Goal: Task Accomplishment & Management: Manage account settings

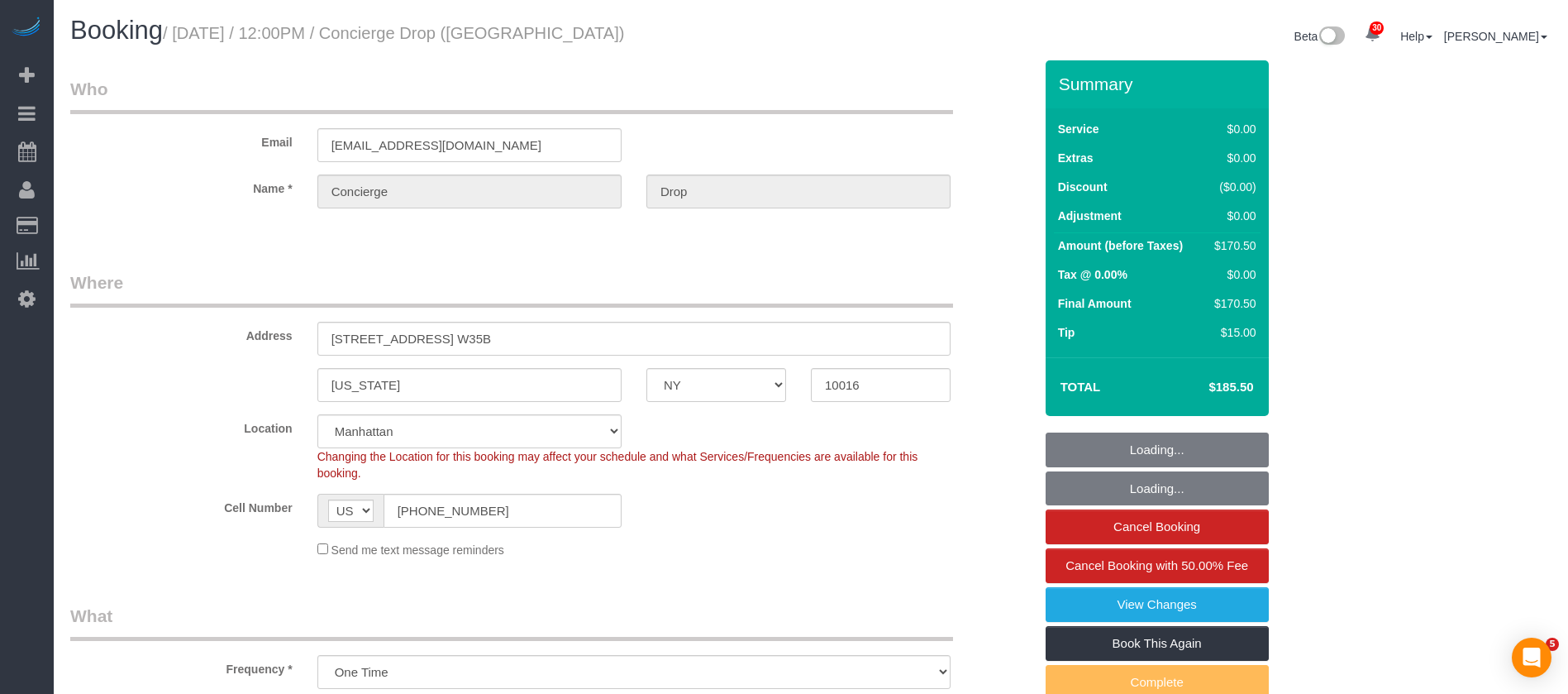
select select "NY"
select select "2"
select select "spot1"
select select "number:89"
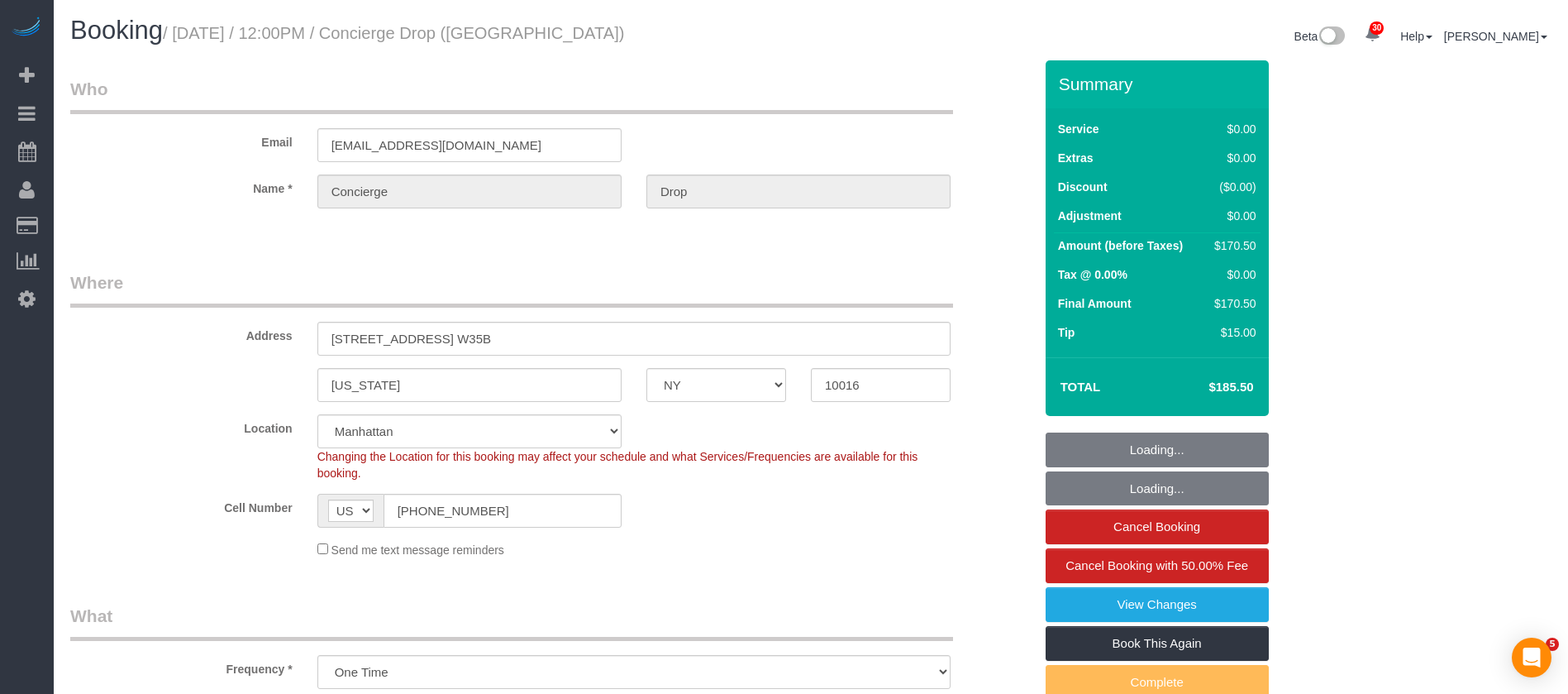
select select "number:90"
select select "number:15"
select select "number:6"
select select "NY"
select select "number:89"
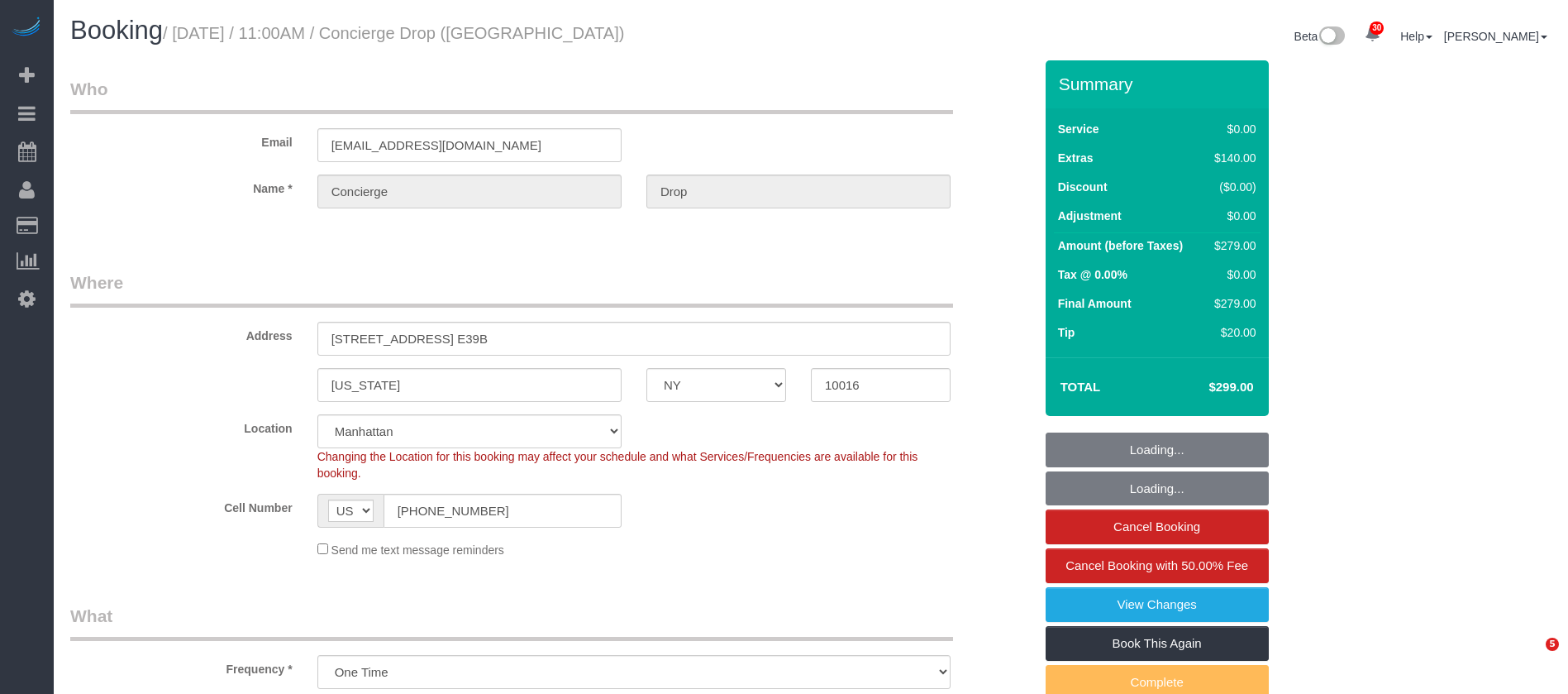
select select "number:90"
select select "number:13"
select select "number:6"
select select "object:1350"
select select "spot1"
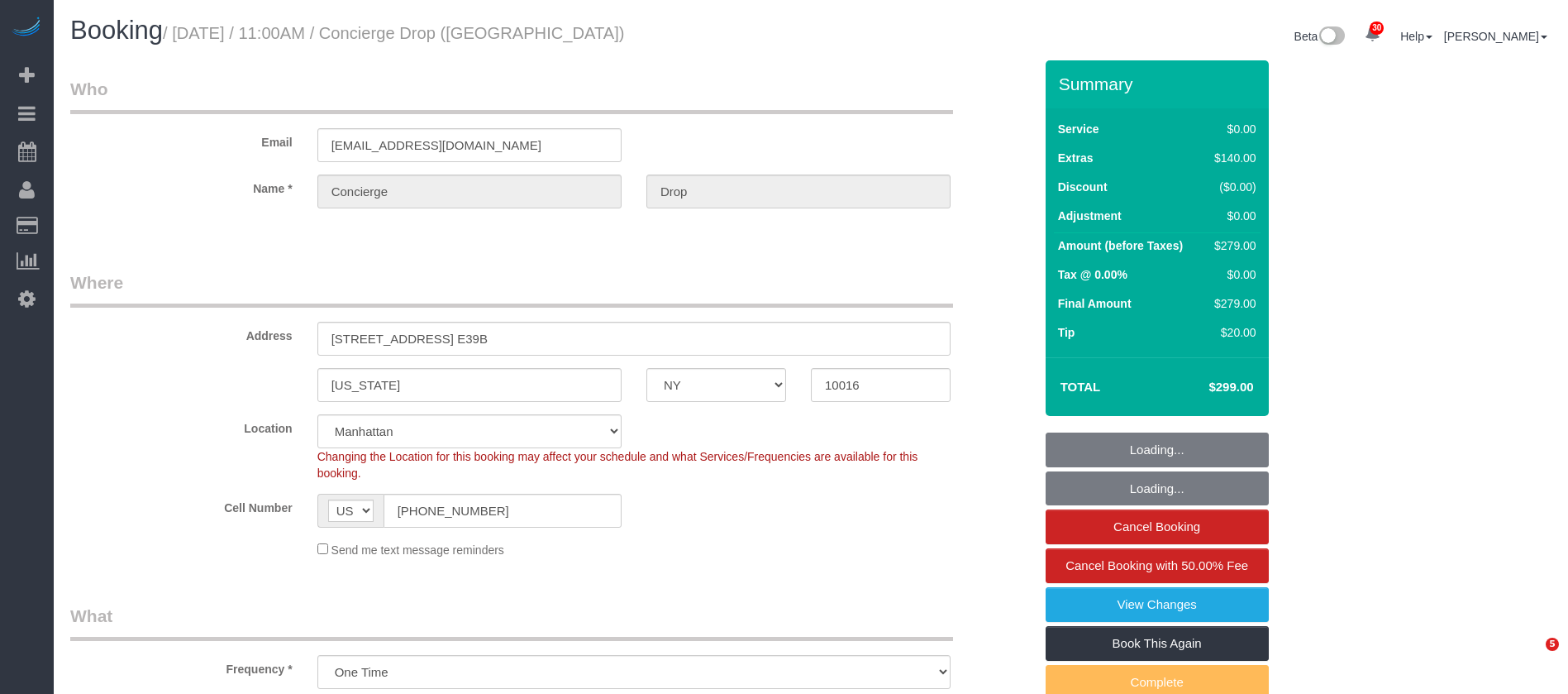
select select "2"
